Goal: Task Accomplishment & Management: Manage account settings

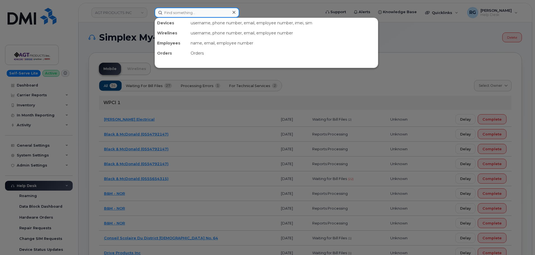
click at [187, 11] on input at bounding box center [197, 13] width 85 height 10
paste input "300733"
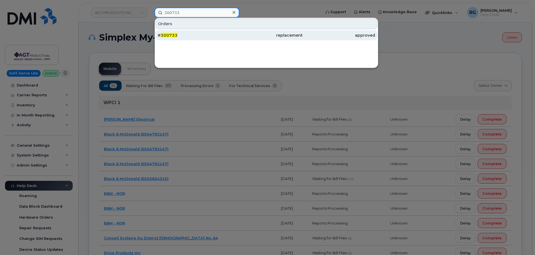
type input "300733"
click at [203, 33] on div "# 300733" at bounding box center [194, 35] width 72 height 6
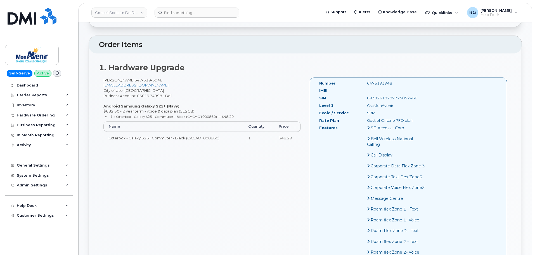
scroll to position [168, 0]
click at [32, 114] on div "Hardware Ordering" at bounding box center [36, 115] width 38 height 4
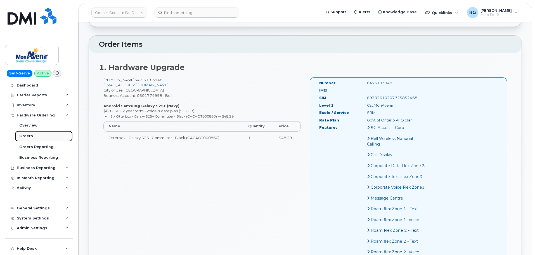
click at [32, 135] on link "Orders" at bounding box center [44, 136] width 58 height 11
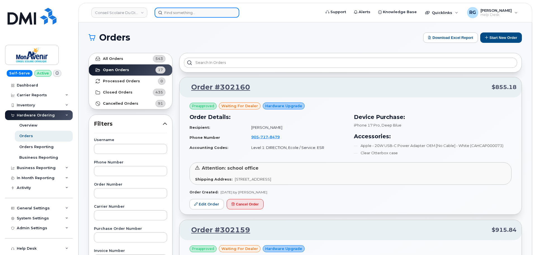
click at [169, 12] on input at bounding box center [197, 13] width 85 height 10
paste input "300733"
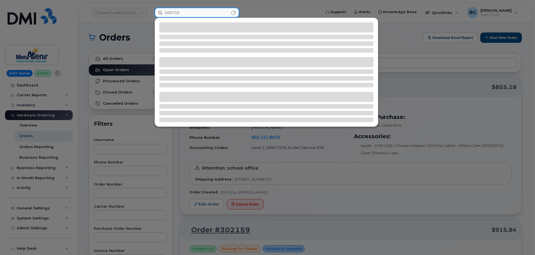
type input "300733"
click at [144, 24] on div at bounding box center [267, 127] width 535 height 255
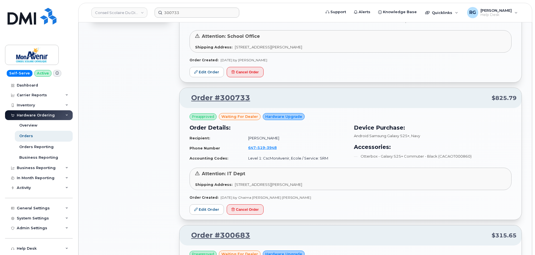
scroll to position [420, 0]
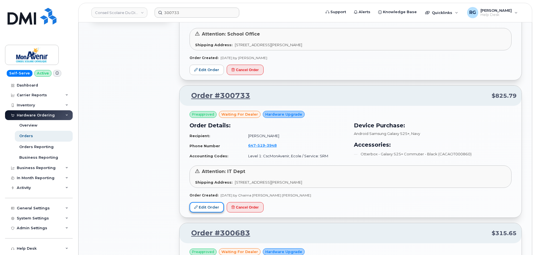
click at [209, 206] on link "Edit Order" at bounding box center [207, 207] width 34 height 10
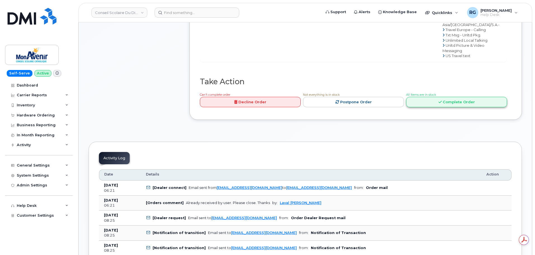
click at [450, 107] on link "Complete Order" at bounding box center [456, 102] width 101 height 10
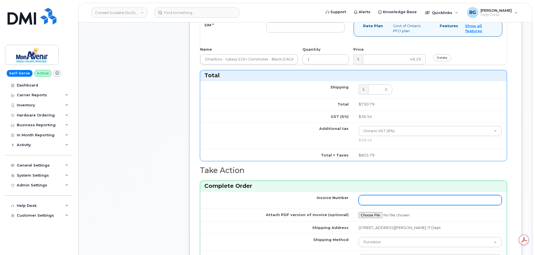
click at [391, 201] on input "Invoice Number" at bounding box center [431, 200] width 144 height 10
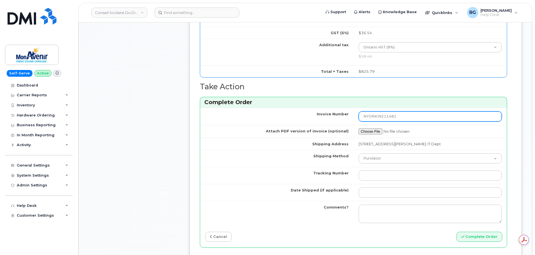
scroll to position [420, 0]
type input "NYORKIN211481"
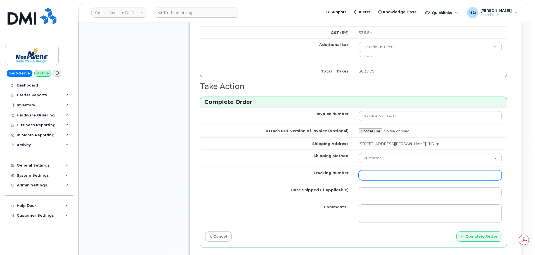
click at [376, 176] on input "Tracking Number" at bounding box center [431, 175] width 144 height 10
type input "Purolator"
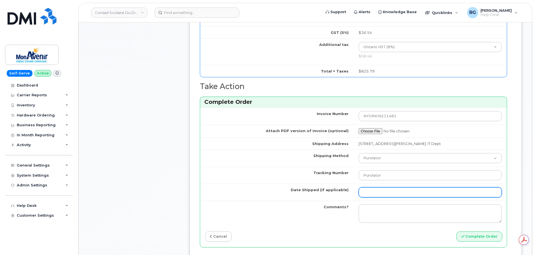
click at [383, 195] on input "Date Shipped (if applicable)" at bounding box center [431, 192] width 144 height 10
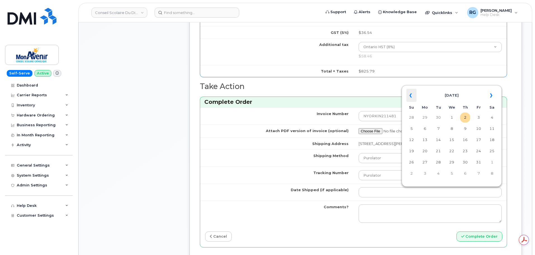
click at [411, 97] on th "«" at bounding box center [412, 95] width 10 height 13
click at [438, 138] on td "16" at bounding box center [439, 140] width 10 height 10
type input "2025-09-16"
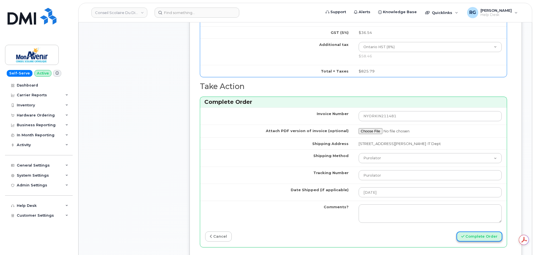
click at [472, 234] on button "Complete Order" at bounding box center [480, 236] width 46 height 10
